Goal: Transaction & Acquisition: Purchase product/service

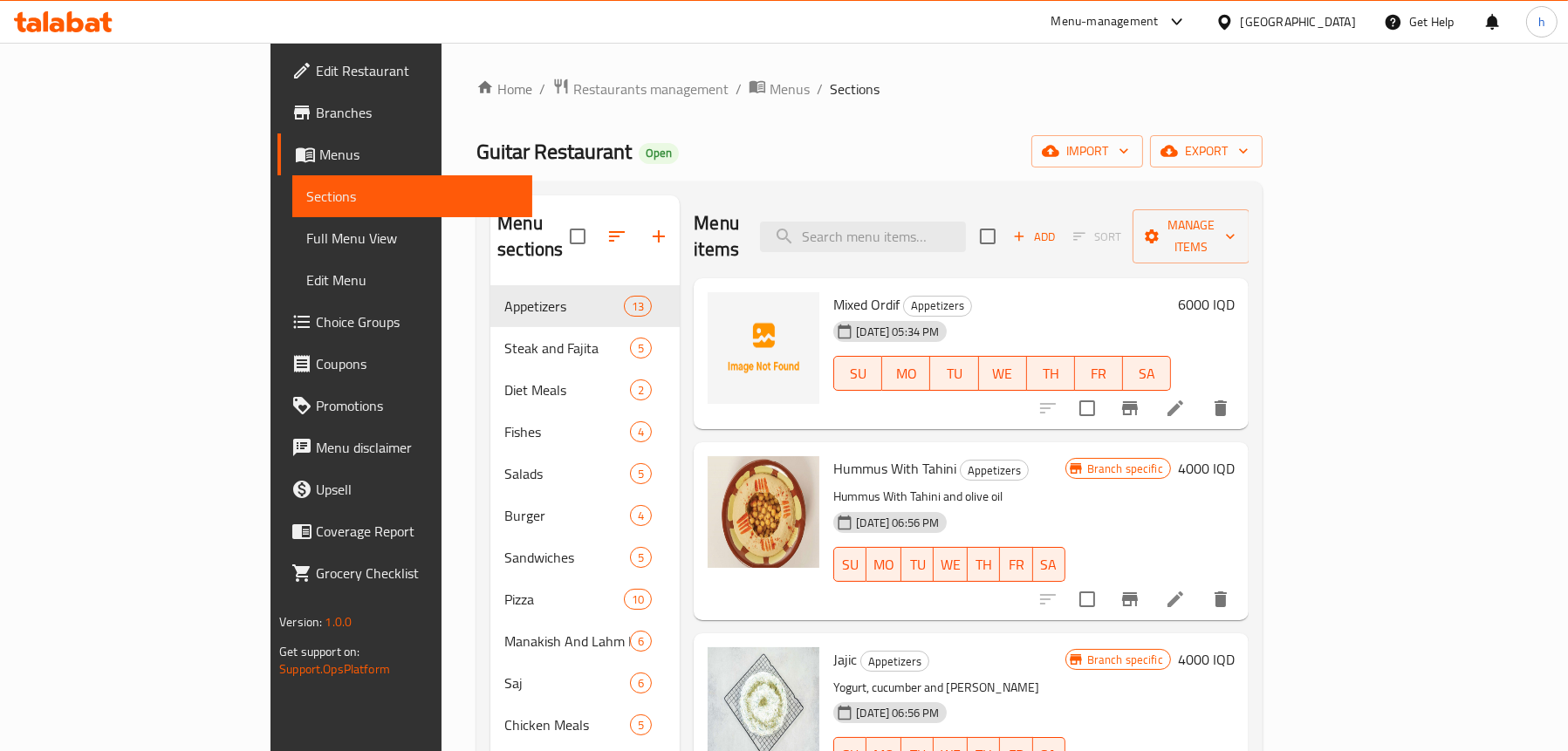
click at [307, 229] on span "Full Menu View" at bounding box center [413, 238] width 212 height 21
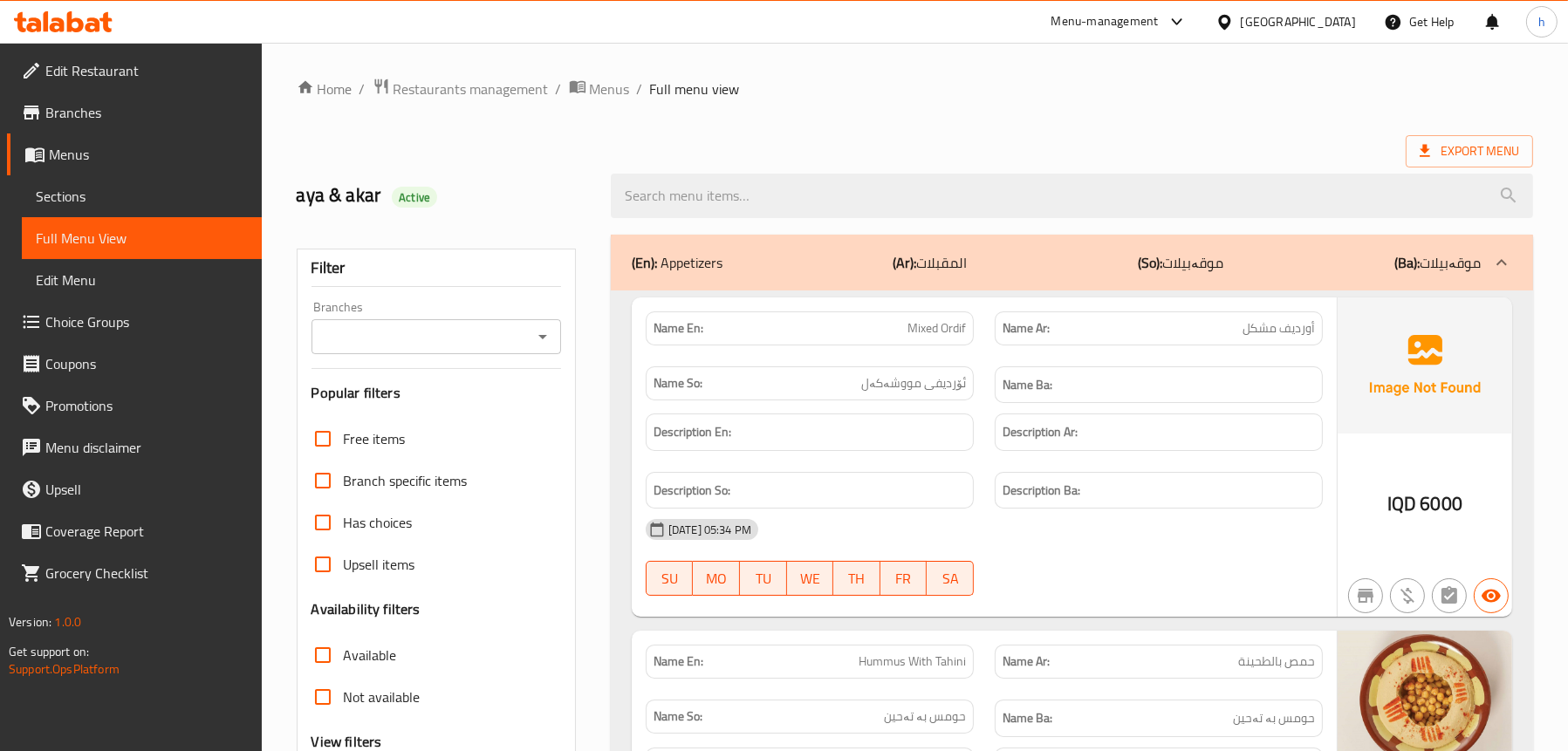
click at [947, 220] on div at bounding box center [1071, 196] width 943 height 66
click at [545, 332] on icon "Open" at bounding box center [542, 336] width 21 height 21
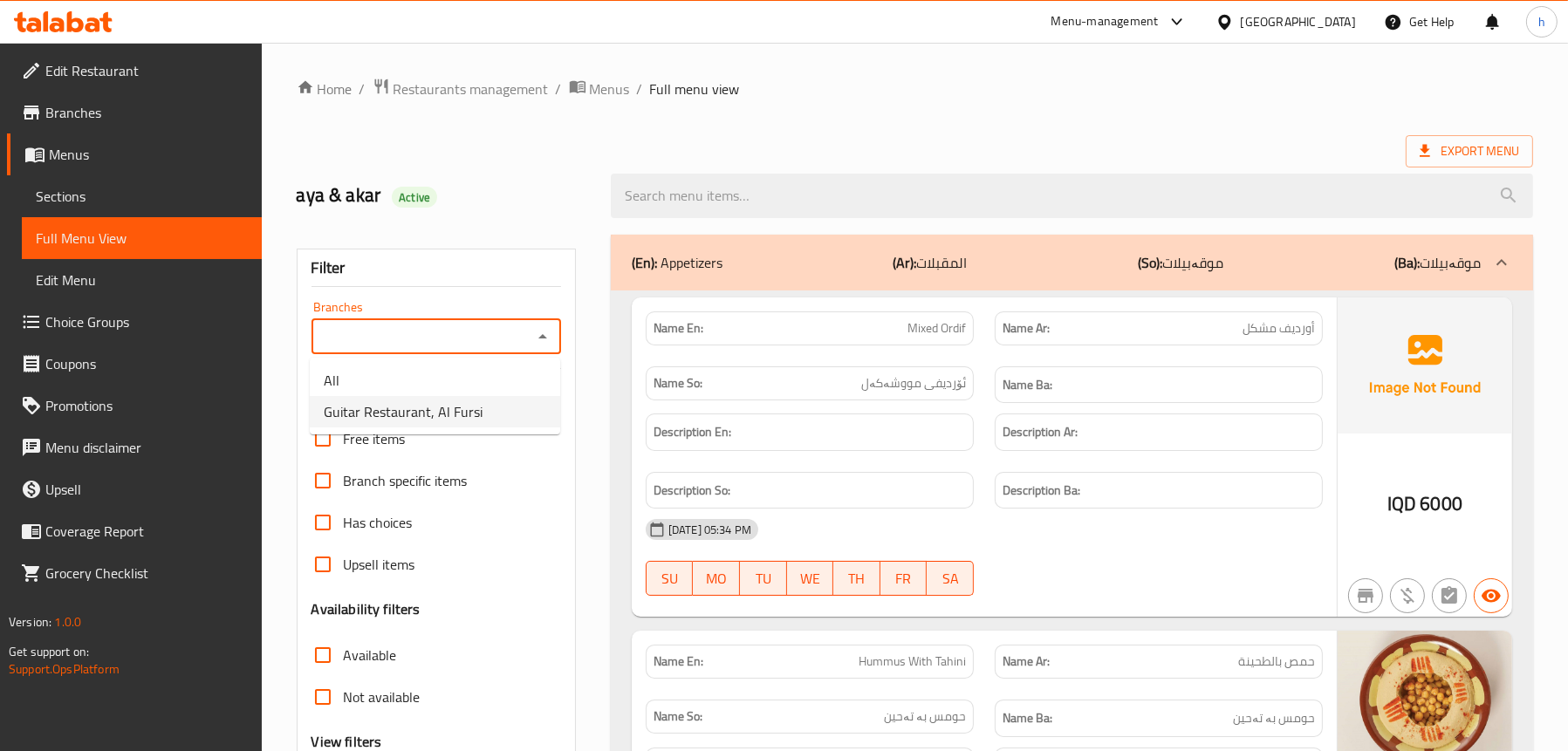
click at [443, 406] on span "Guitar Restaurant, Al Fursi" at bounding box center [403, 412] width 159 height 21
type input "Guitar Restaurant, Al Fursi"
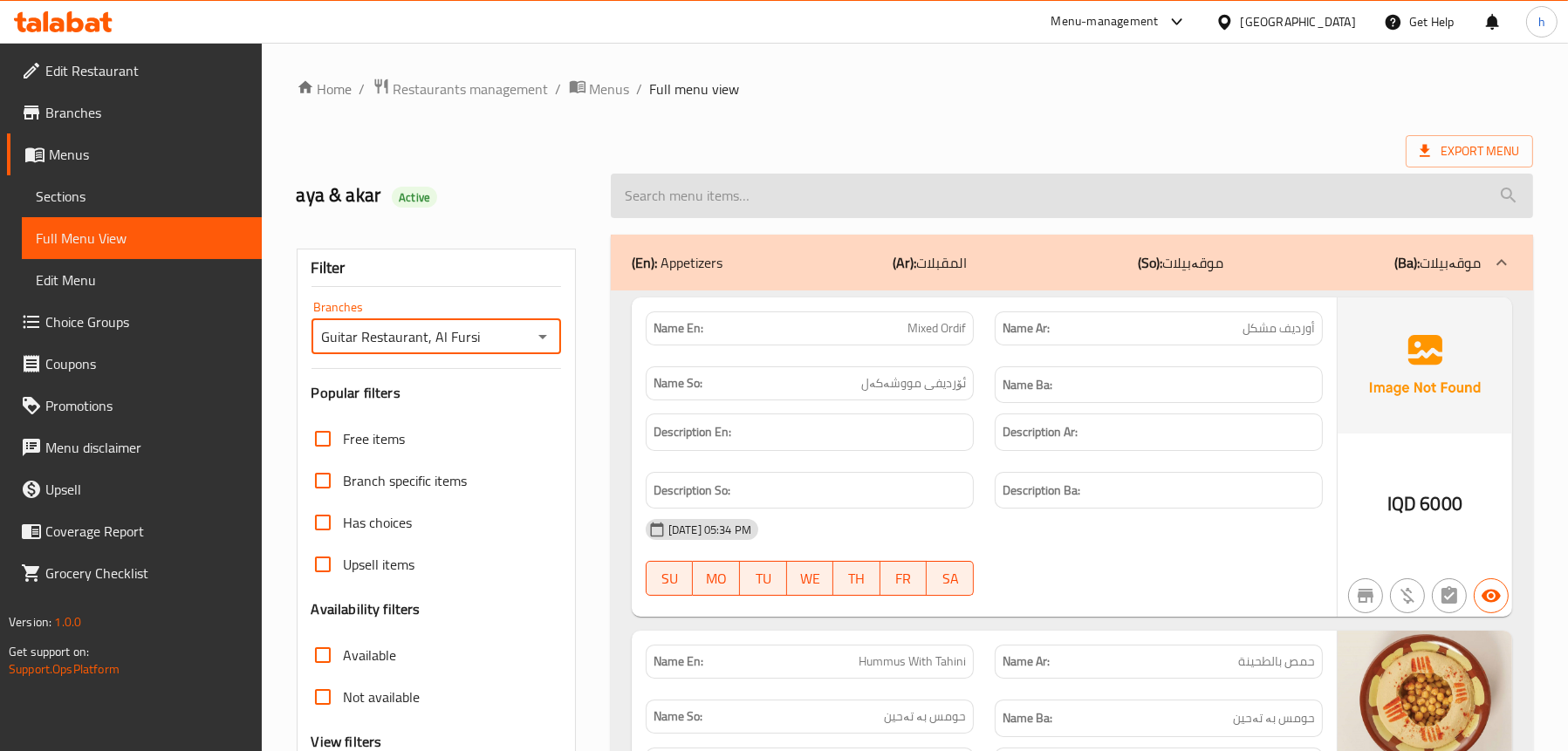
click at [784, 187] on input "search" at bounding box center [1071, 196] width 922 height 44
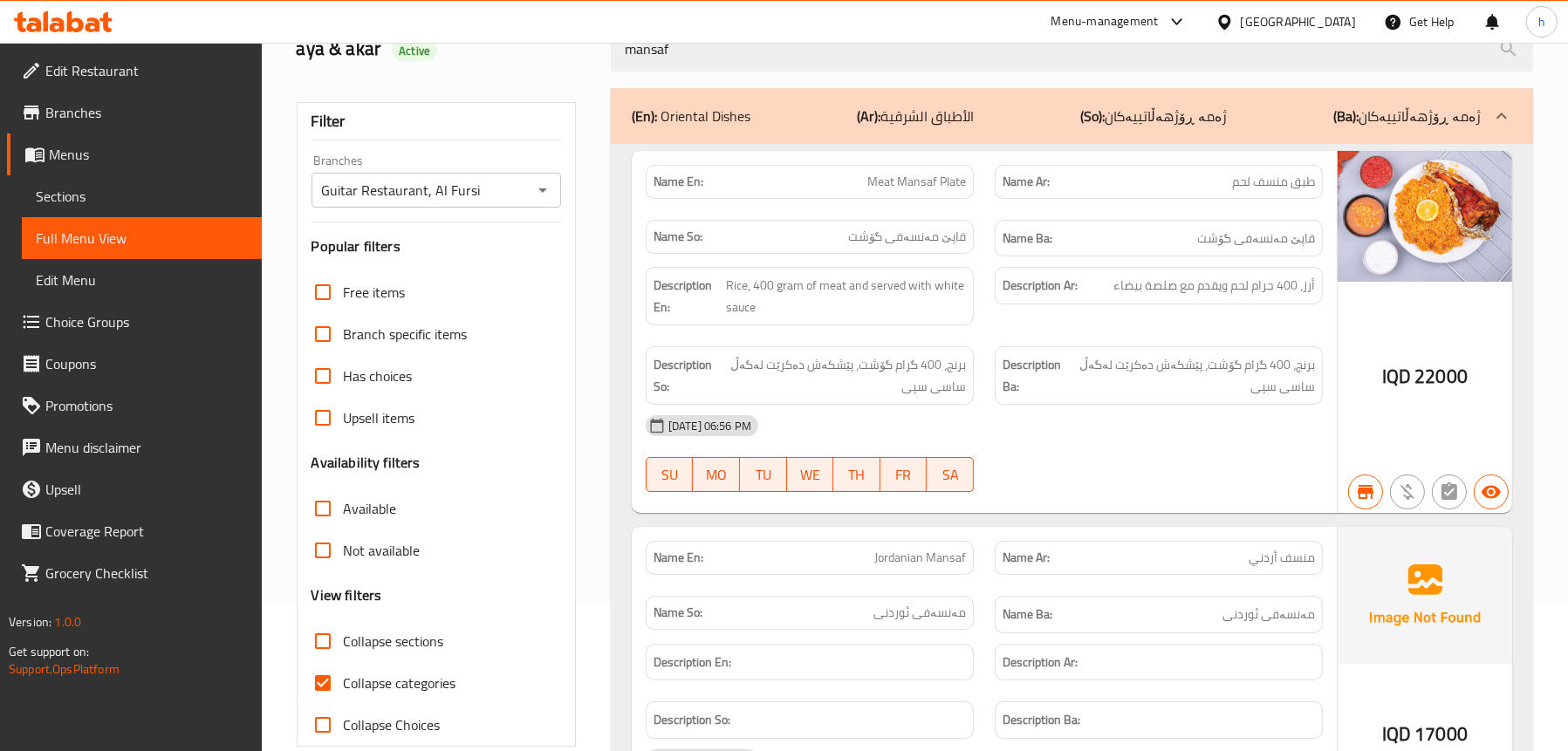
scroll to position [137, 0]
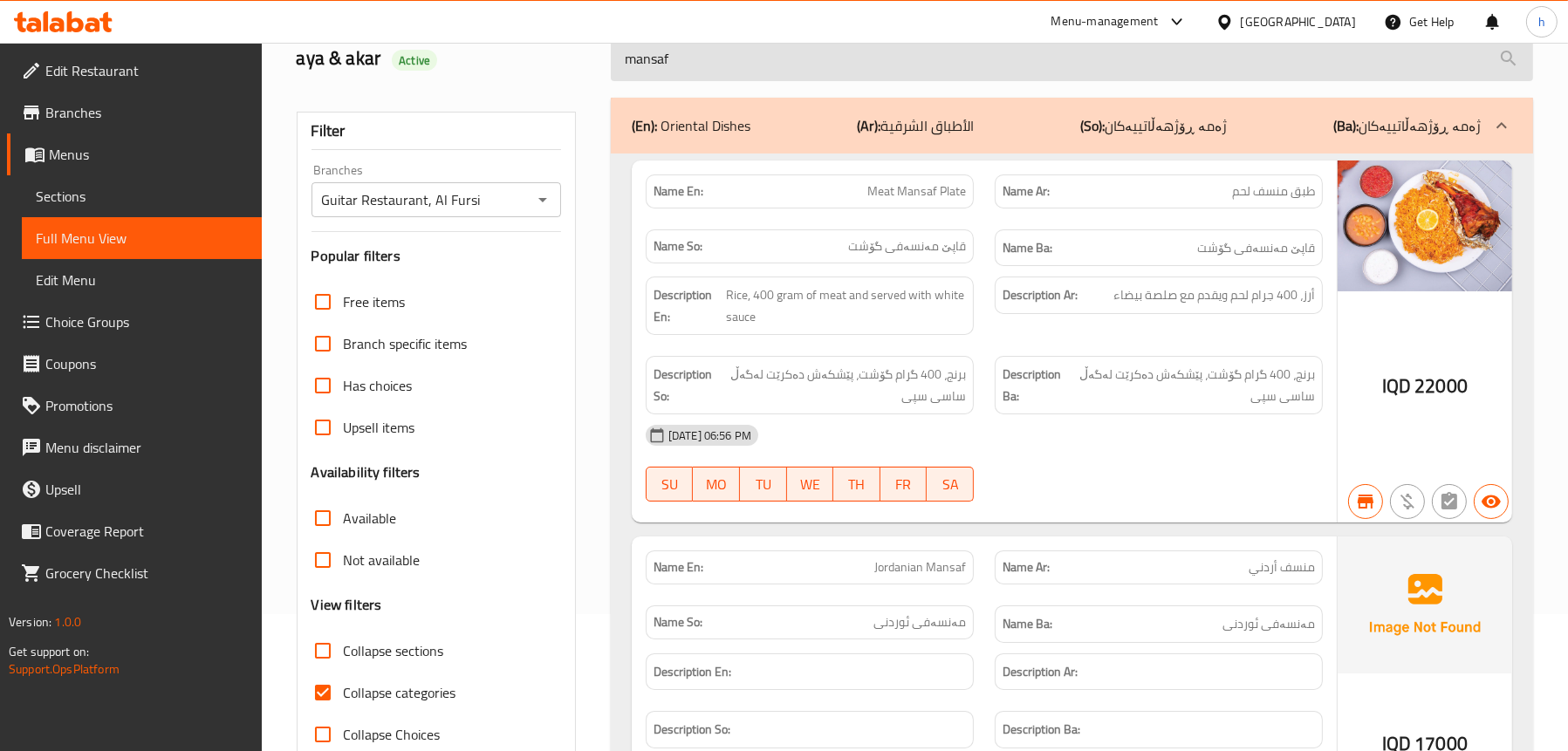
click at [814, 52] on input "mansaf" at bounding box center [1071, 59] width 922 height 44
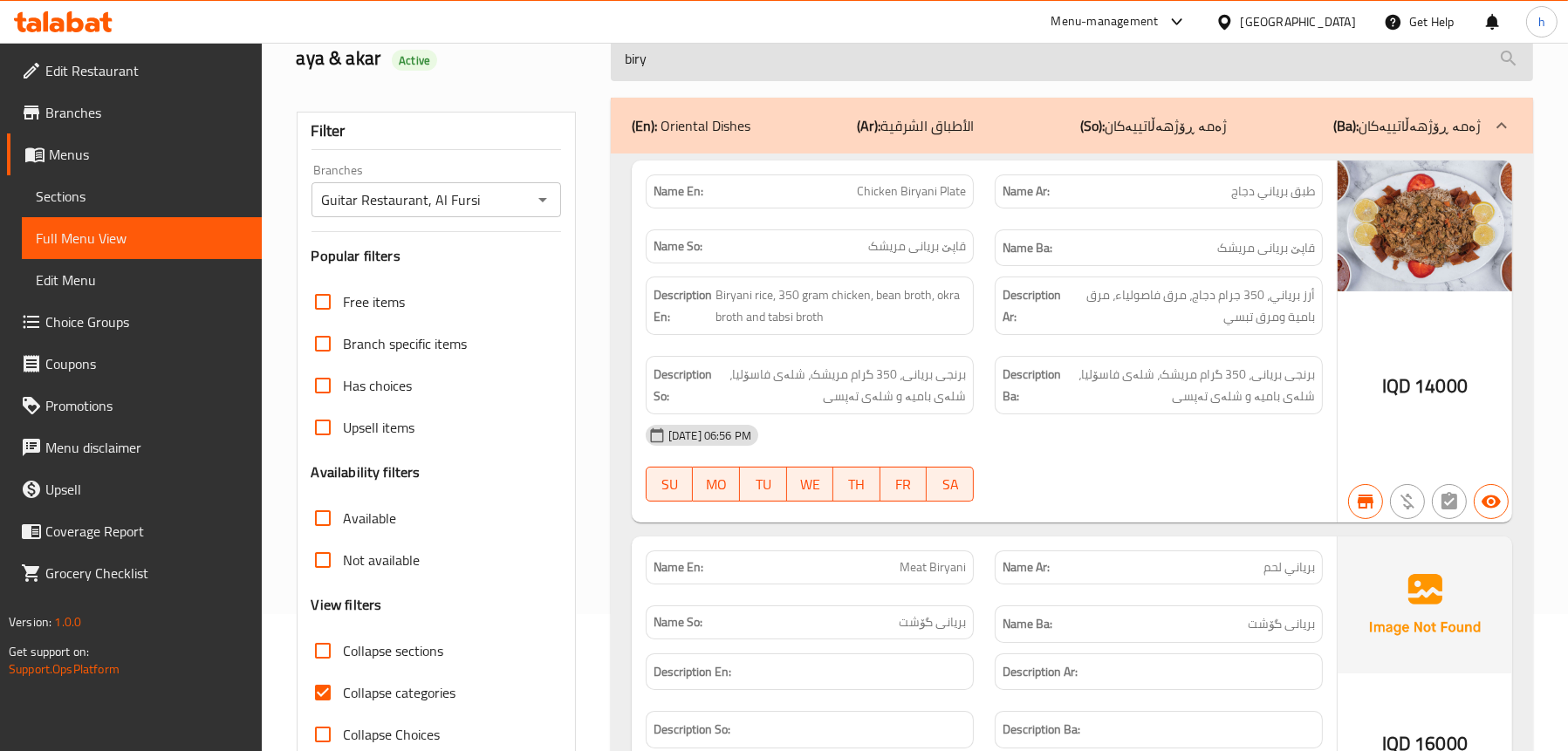
click at [950, 74] on input "biry" at bounding box center [1071, 59] width 922 height 44
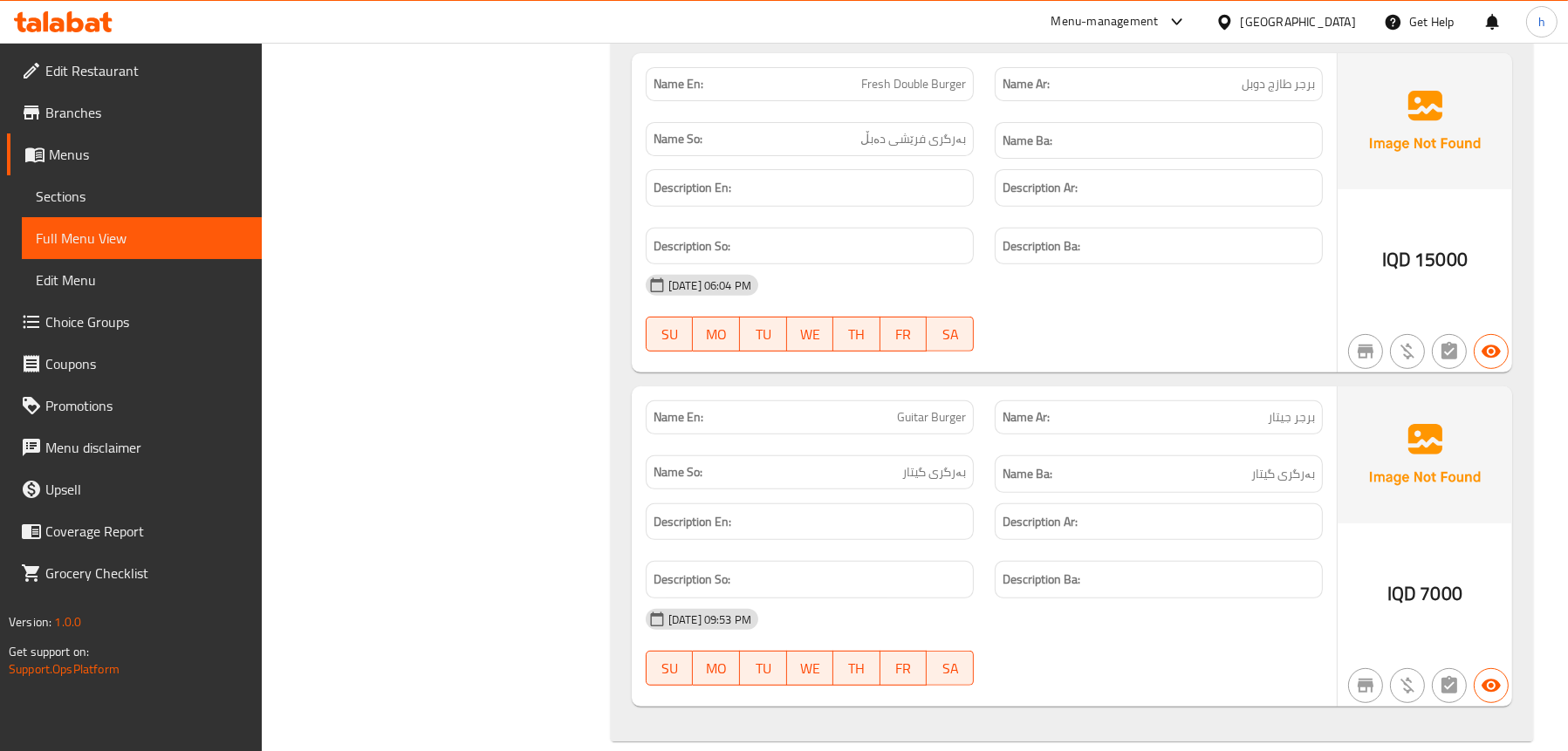
scroll to position [956, 0]
type input "burger"
